Goal: Navigation & Orientation: Find specific page/section

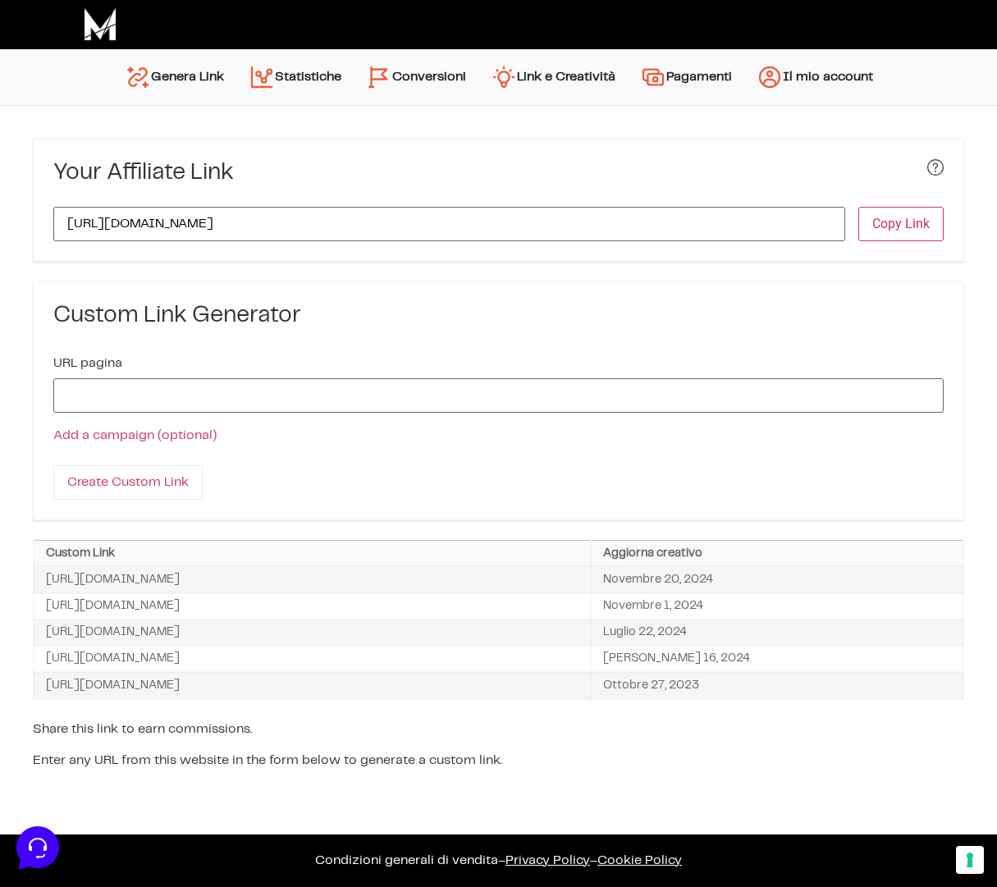
click at [429, 79] on link "Conversioni" at bounding box center [416, 76] width 125 height 39
